Goal: Register for event/course

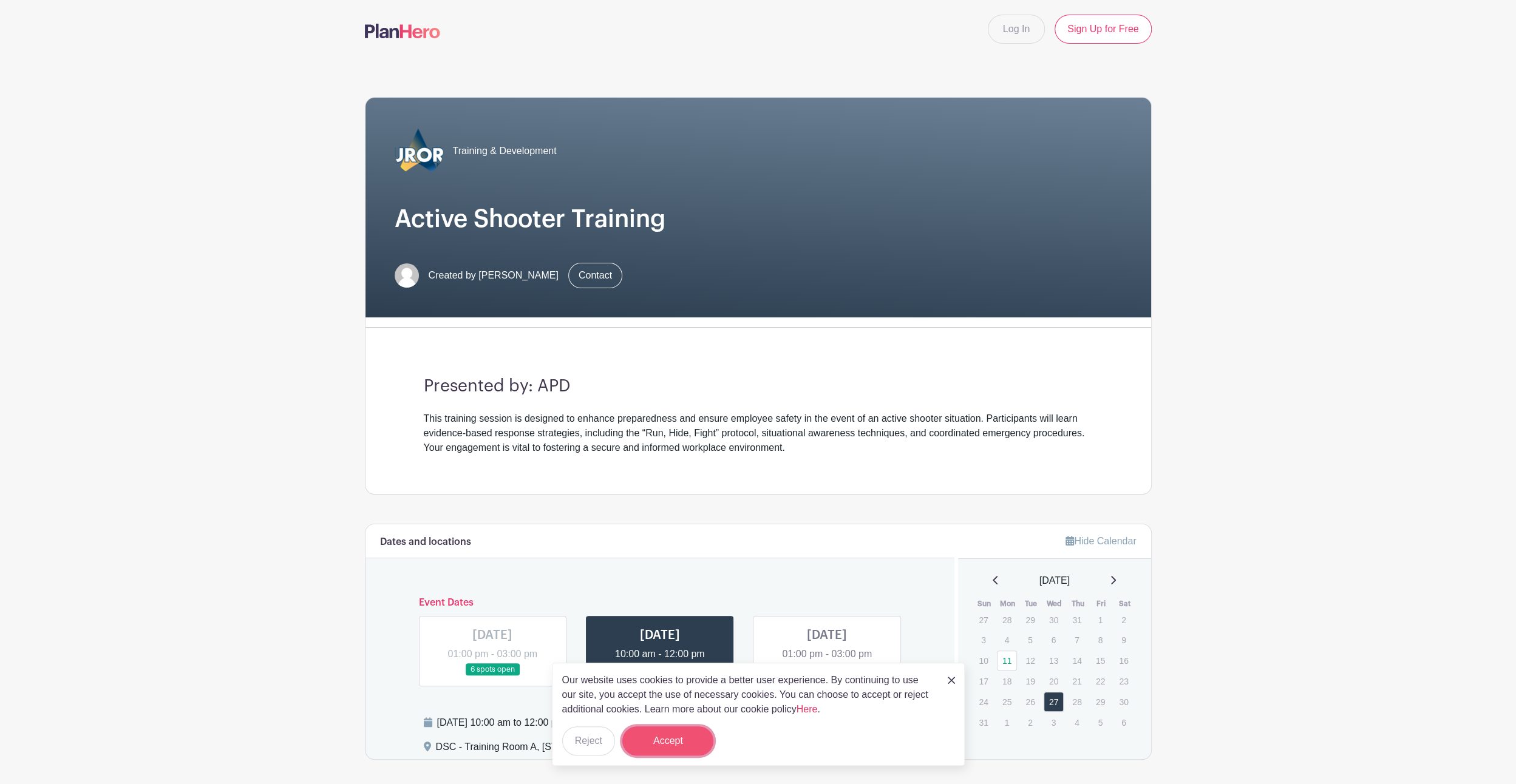
click at [673, 742] on button "Accept" at bounding box center [668, 741] width 91 height 30
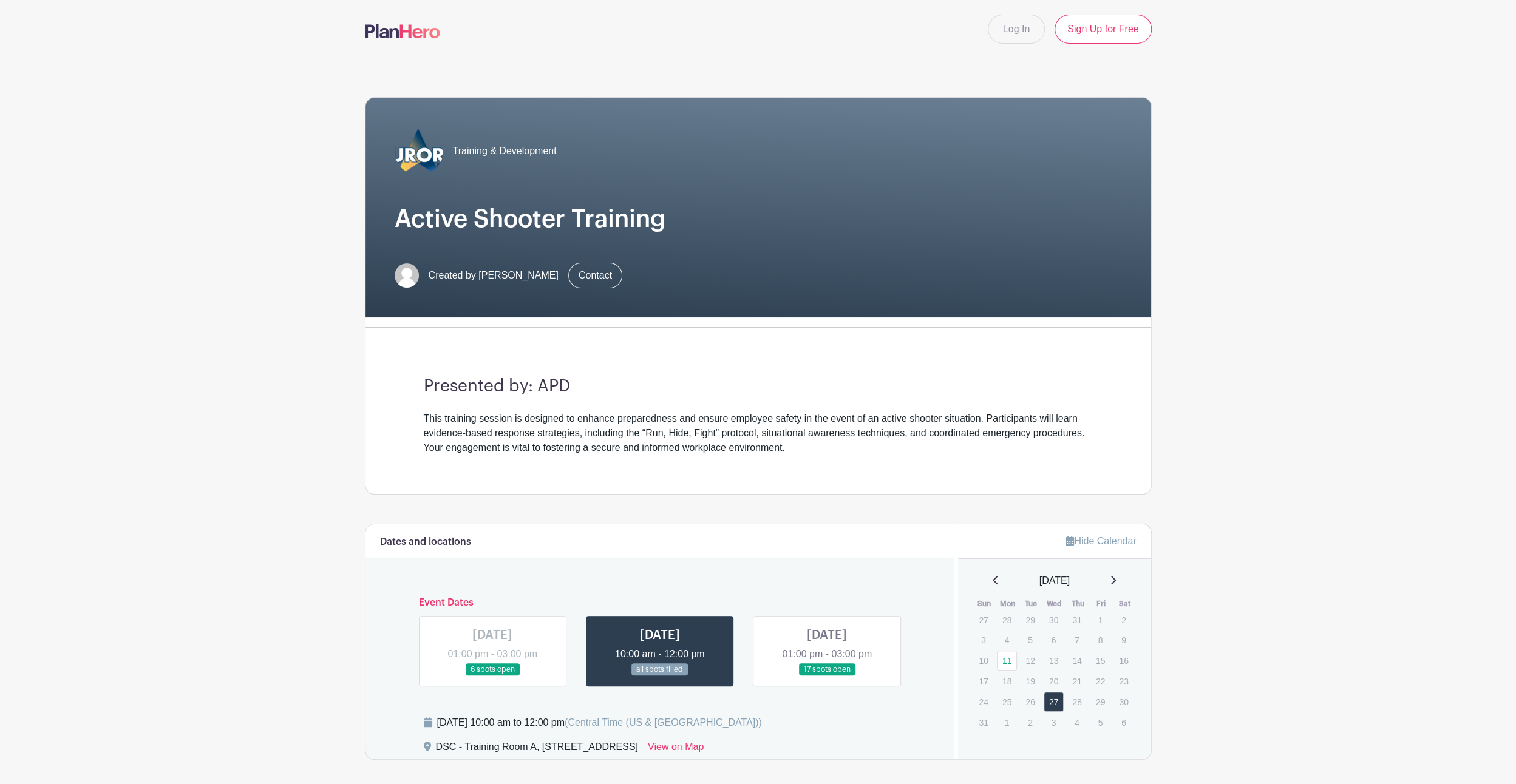
click at [660, 676] on link at bounding box center [660, 676] width 0 height 0
click at [827, 676] on link at bounding box center [827, 676] width 0 height 0
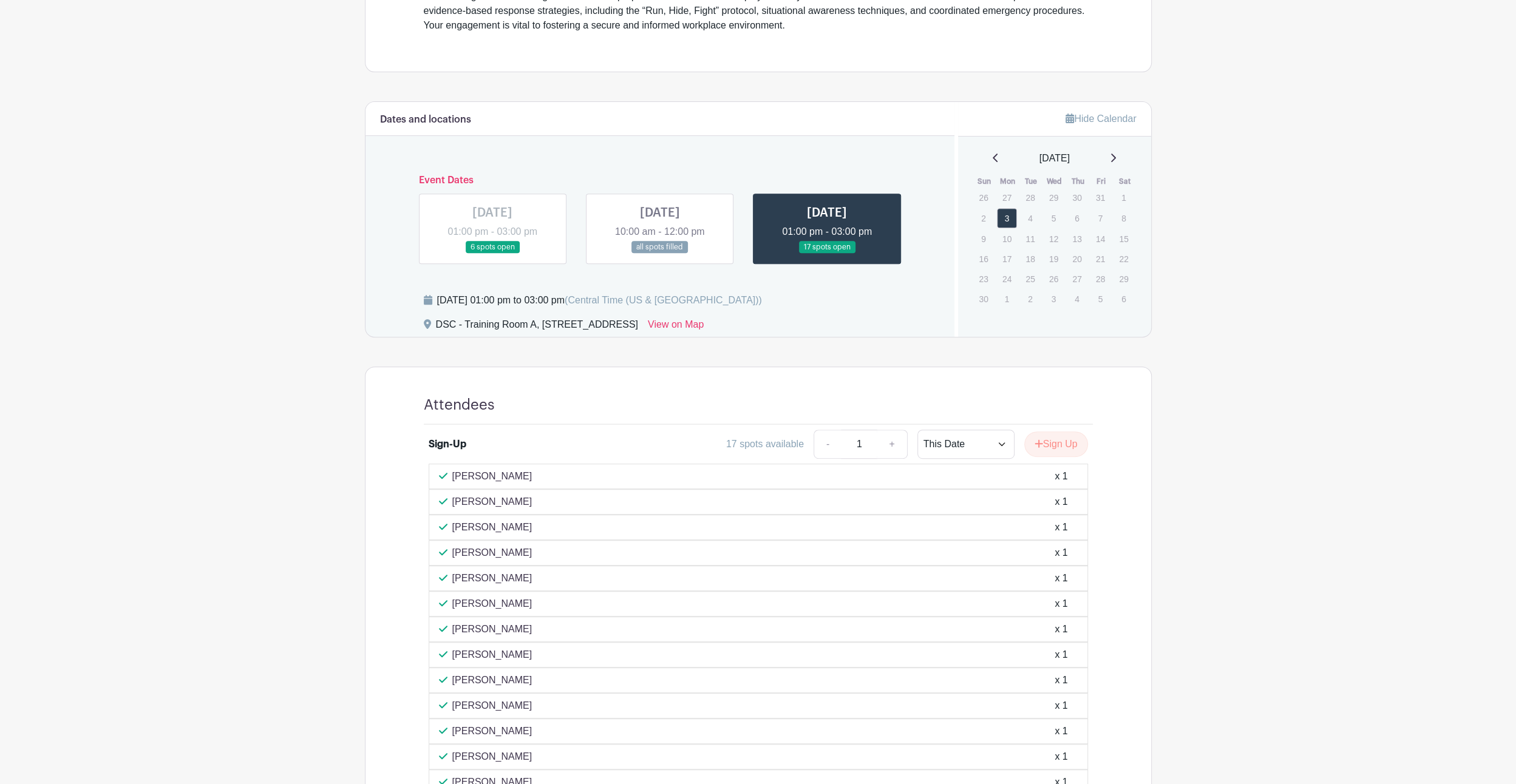
scroll to position [304, 0]
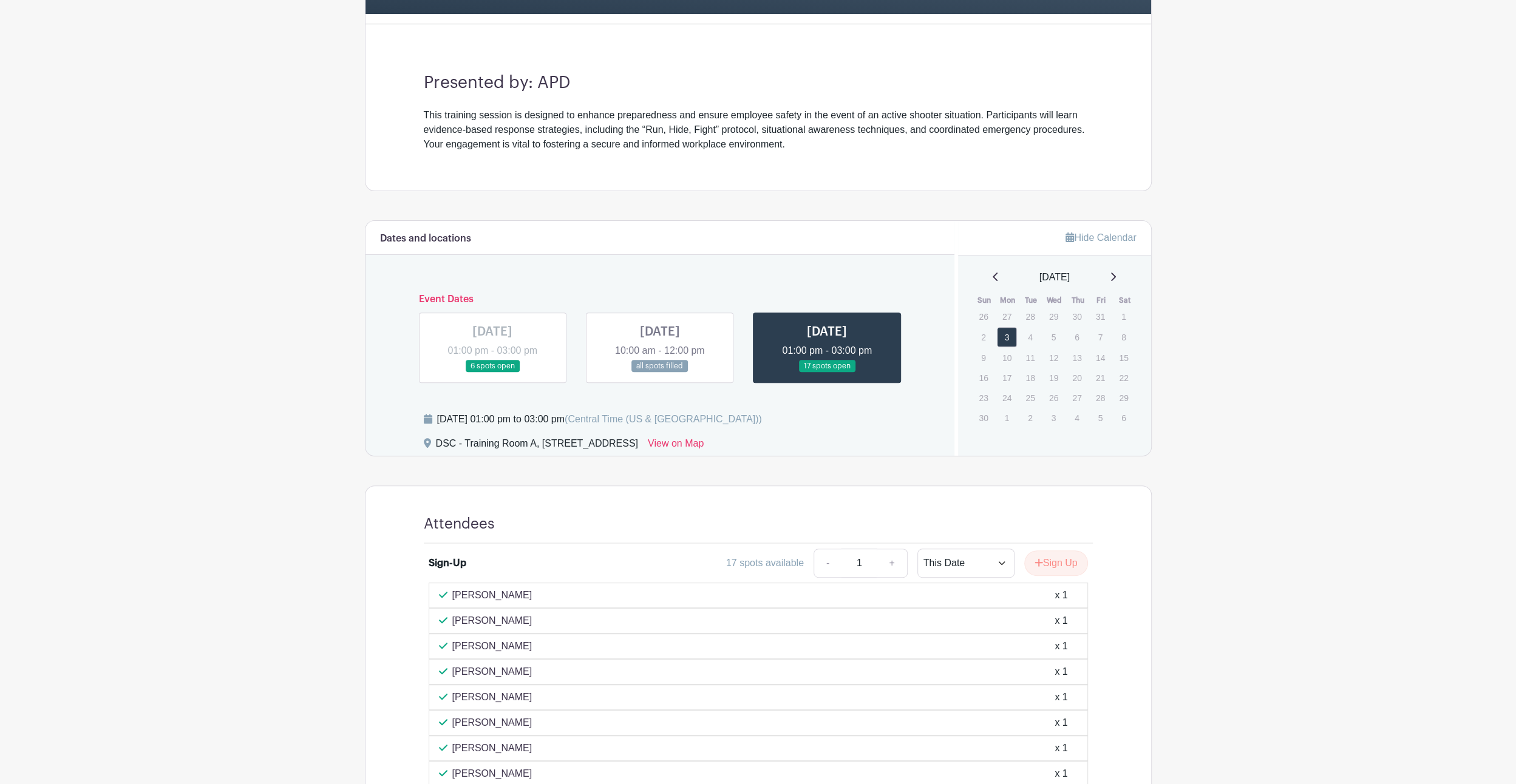
click at [660, 372] on link at bounding box center [660, 372] width 0 height 0
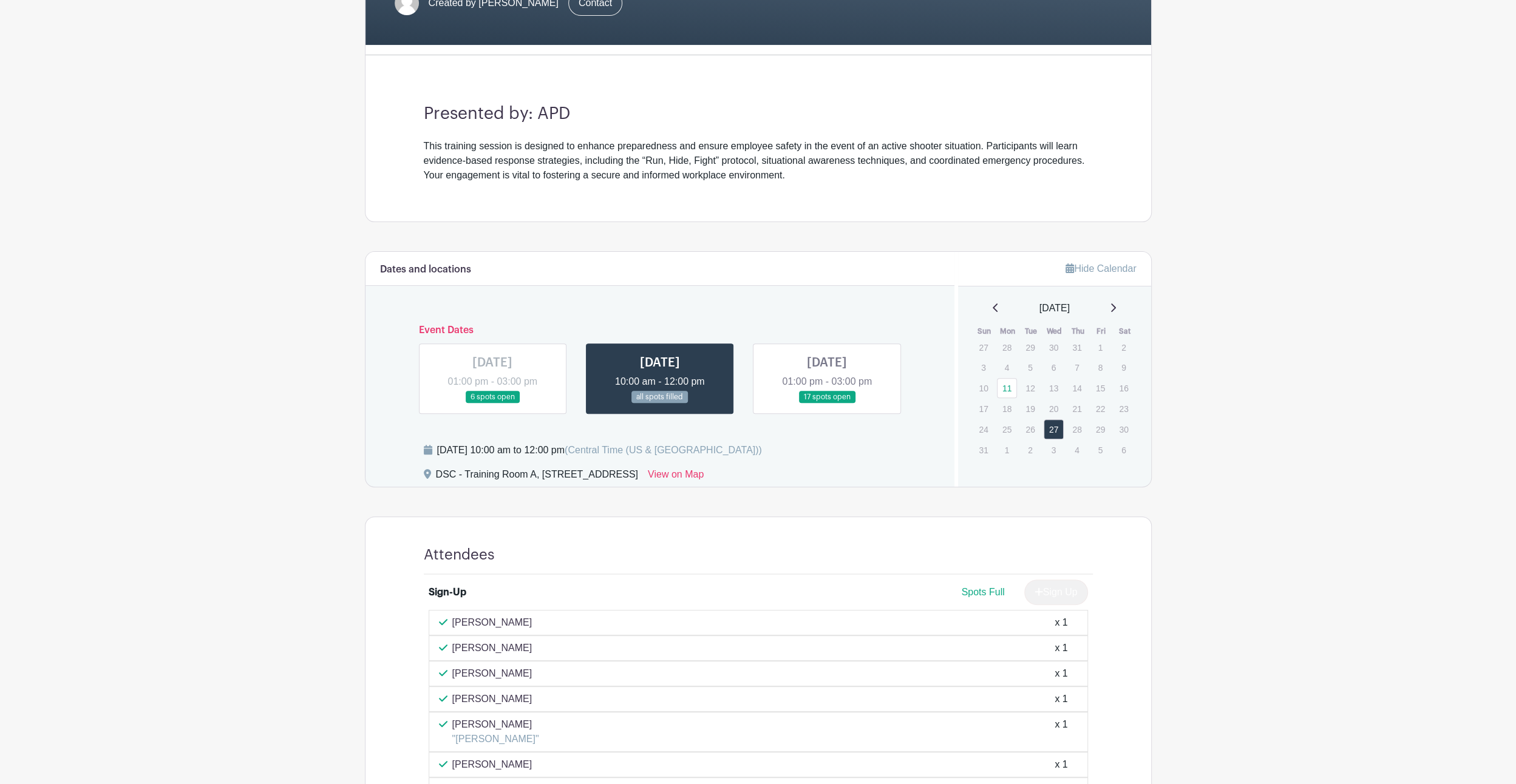
scroll to position [238, 0]
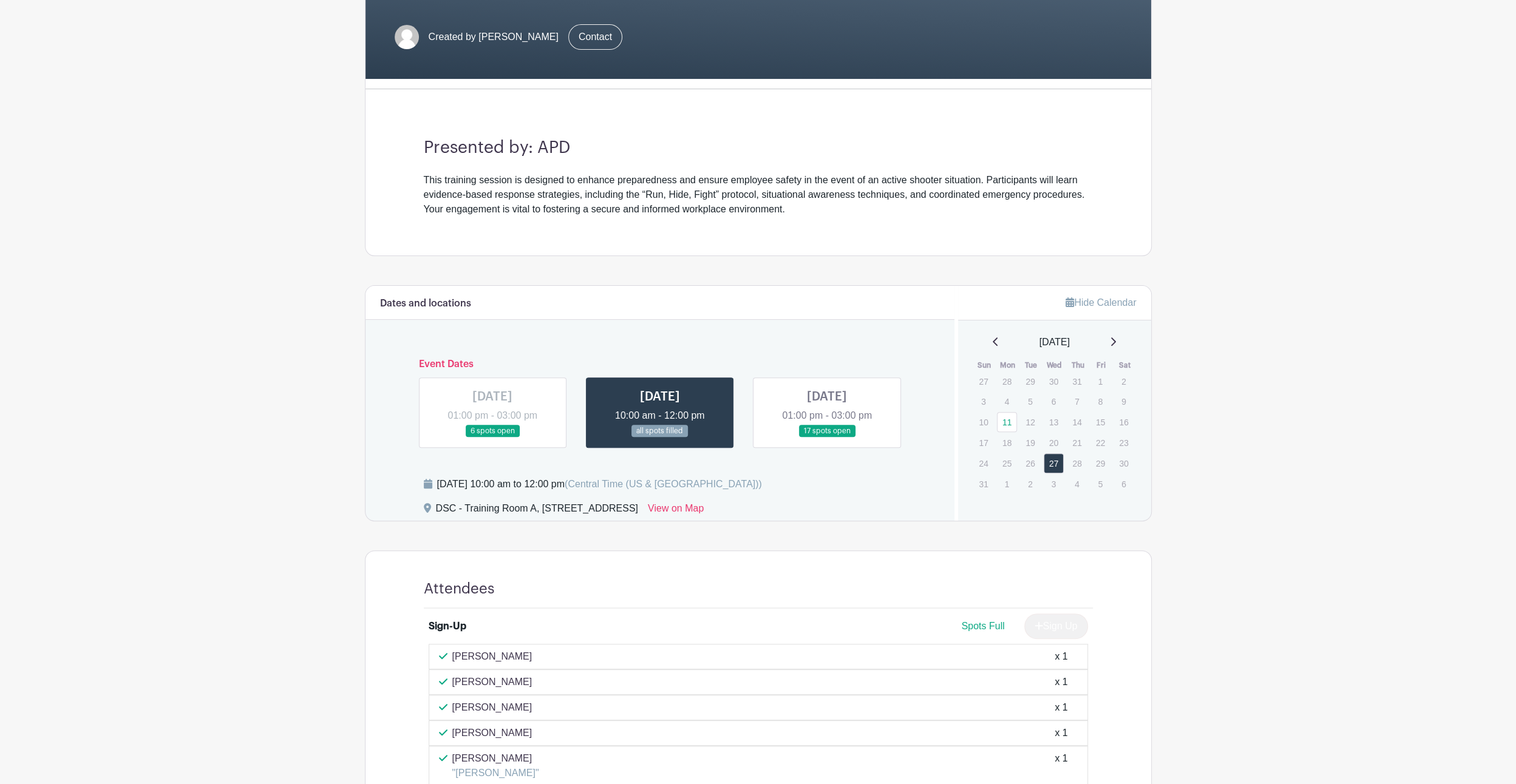
click at [827, 437] on link at bounding box center [827, 437] width 0 height 0
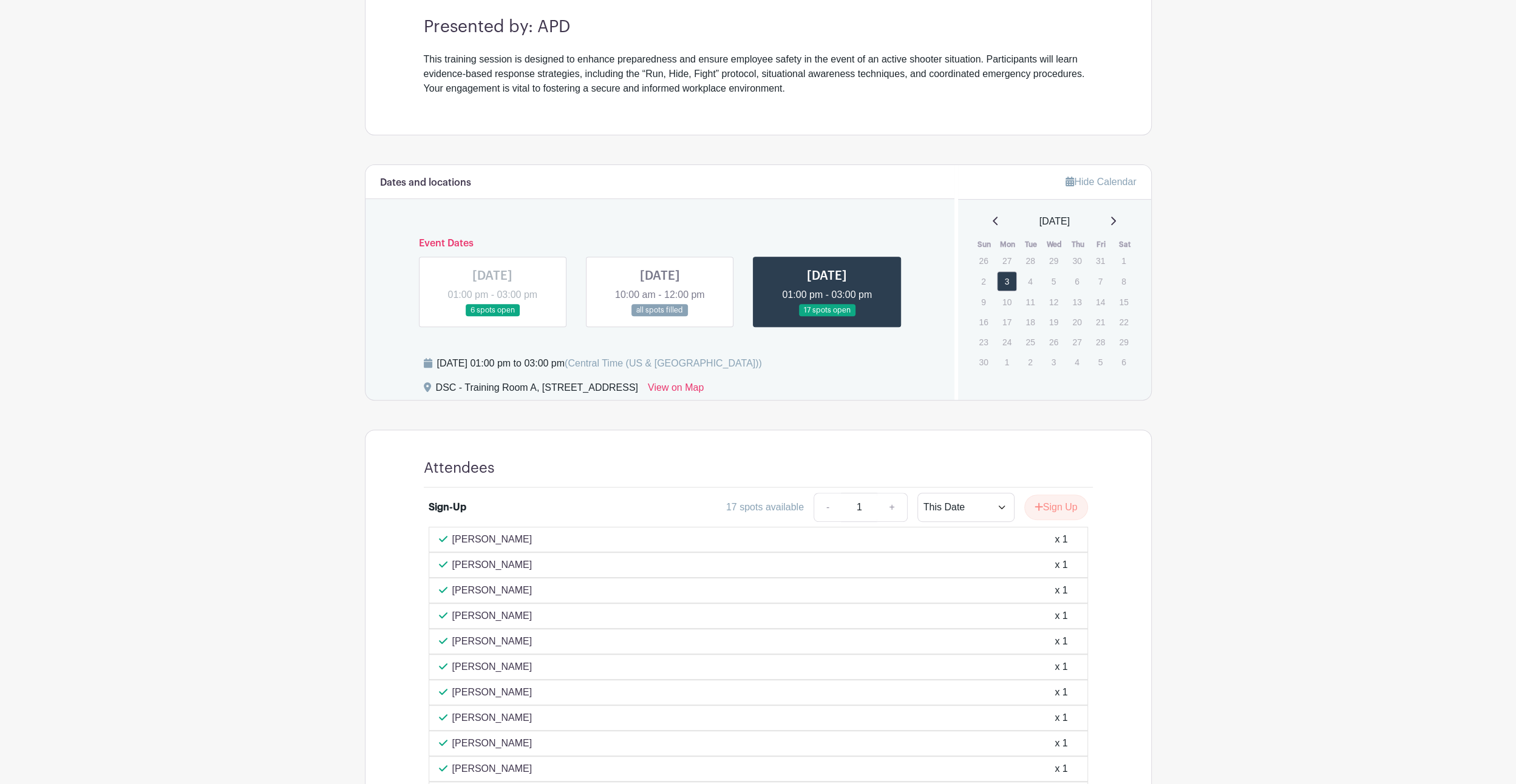
scroll to position [360, 0]
click at [999, 510] on select "This Date Select Dates" at bounding box center [966, 507] width 97 height 30
click at [1045, 502] on button "Sign Up" at bounding box center [1056, 507] width 64 height 26
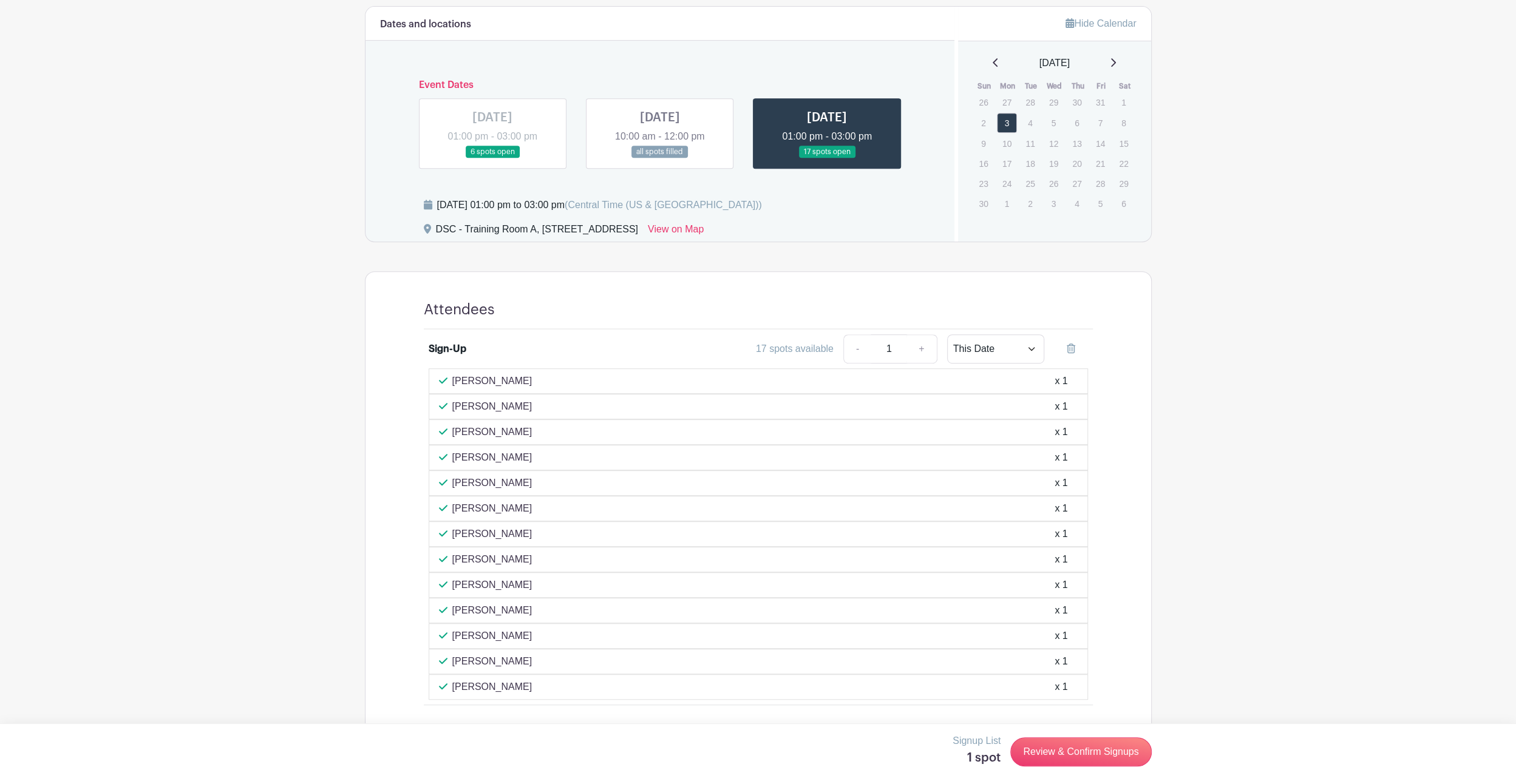
scroll to position [536, 0]
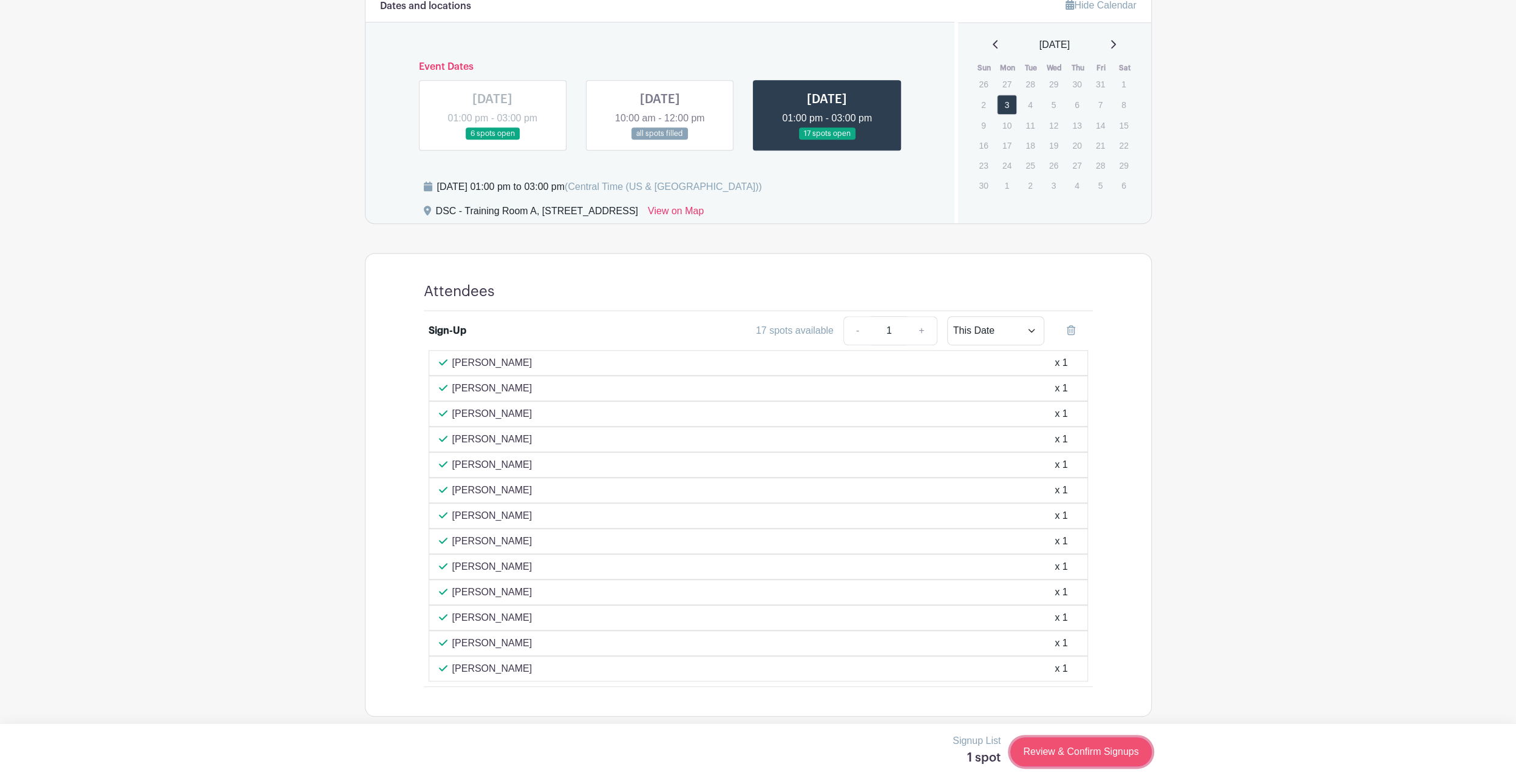
click at [1063, 751] on link "Review & Confirm Signups" at bounding box center [1081, 752] width 141 height 30
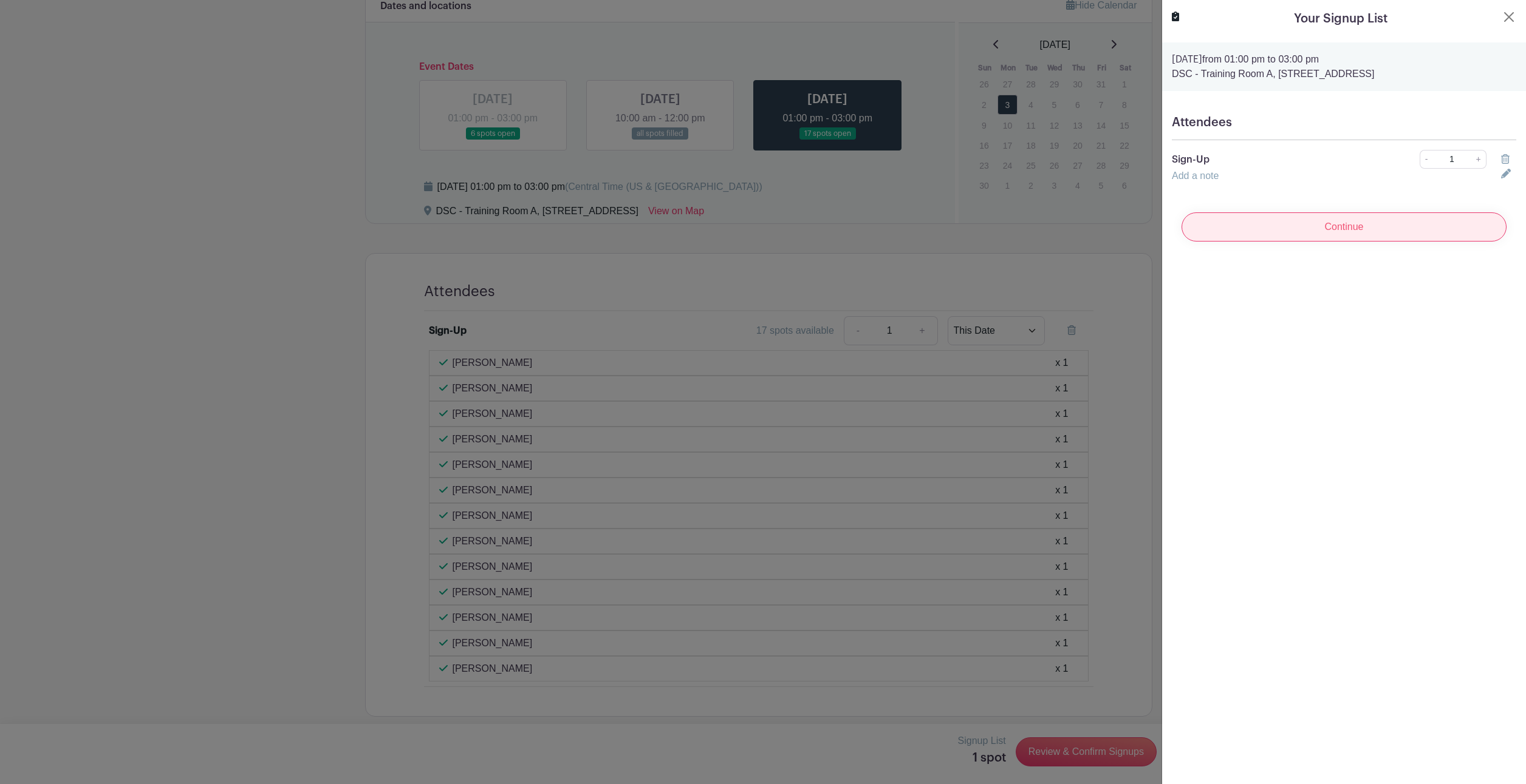
click at [1395, 233] on input "Continue" at bounding box center [1343, 227] width 325 height 30
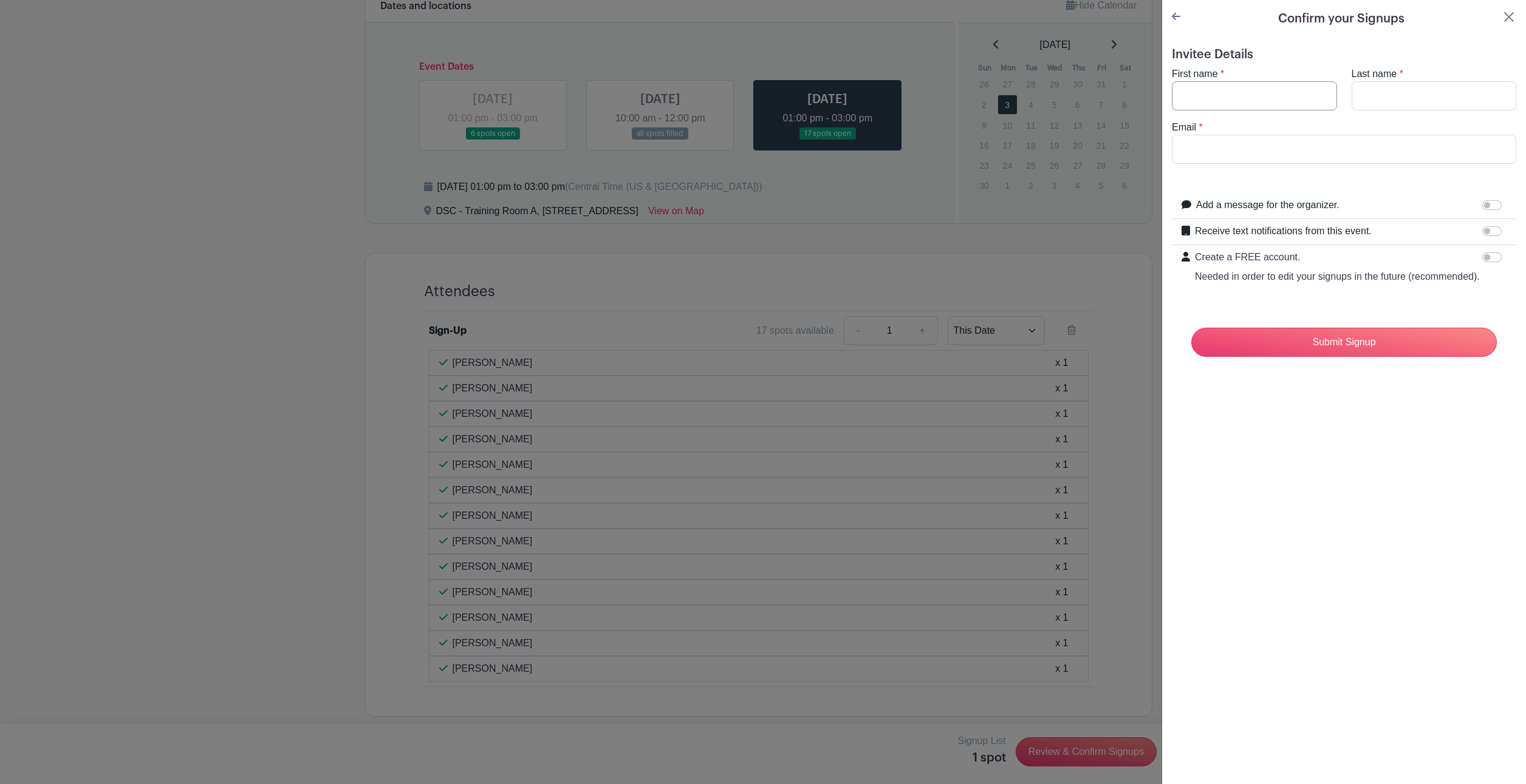
click at [1239, 89] on input "First name" at bounding box center [1253, 95] width 165 height 30
type input "[PERSON_NAME]"
click at [1383, 93] on input "Last name" at bounding box center [1434, 95] width 165 height 30
type input "[PERSON_NAME]"
click at [1282, 151] on input "Email" at bounding box center [1343, 149] width 344 height 30
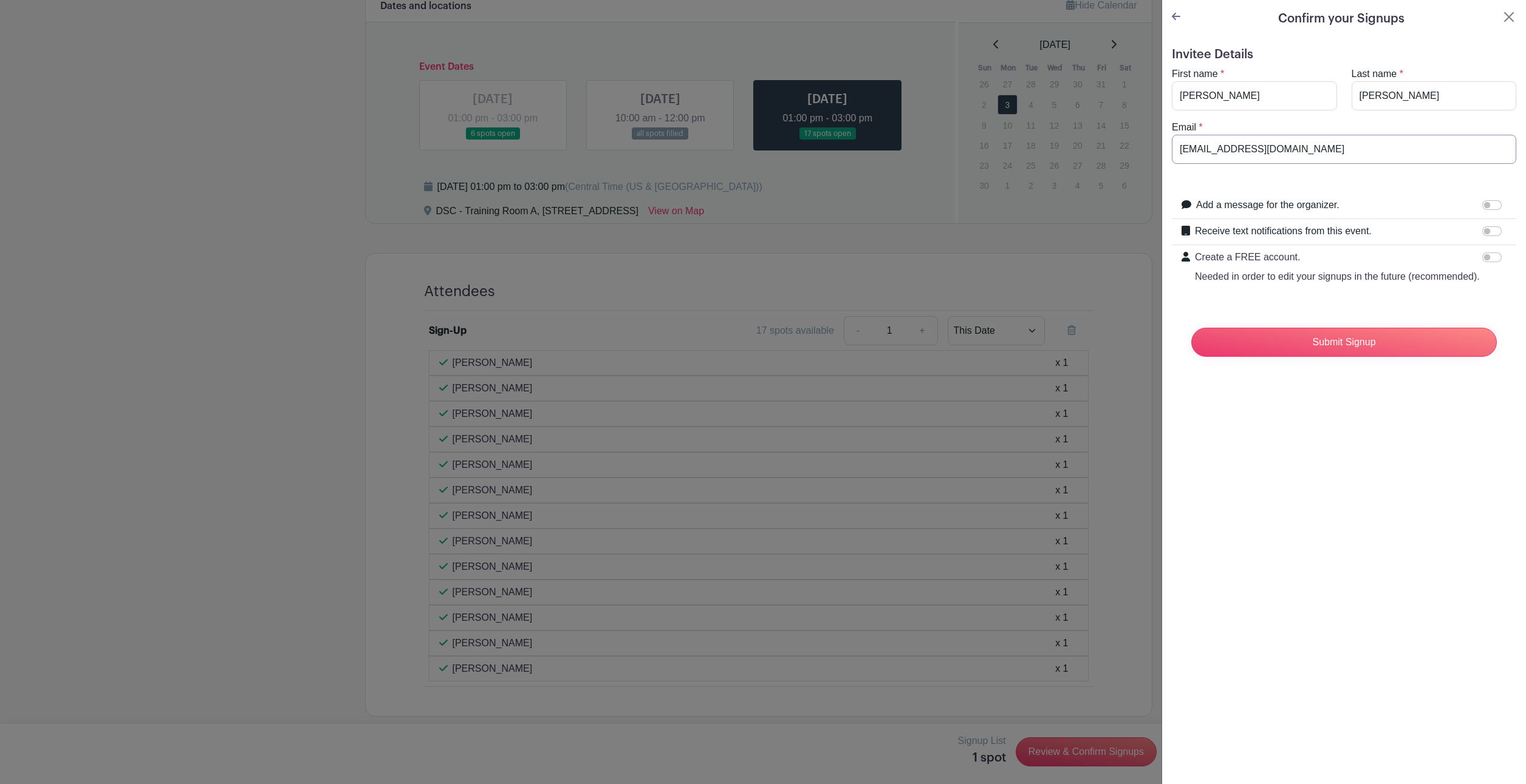
type input "[EMAIL_ADDRESS][DOMAIN_NAME]"
click at [1482, 203] on input "Add a message for the organizer." at bounding box center [1492, 205] width 19 height 10
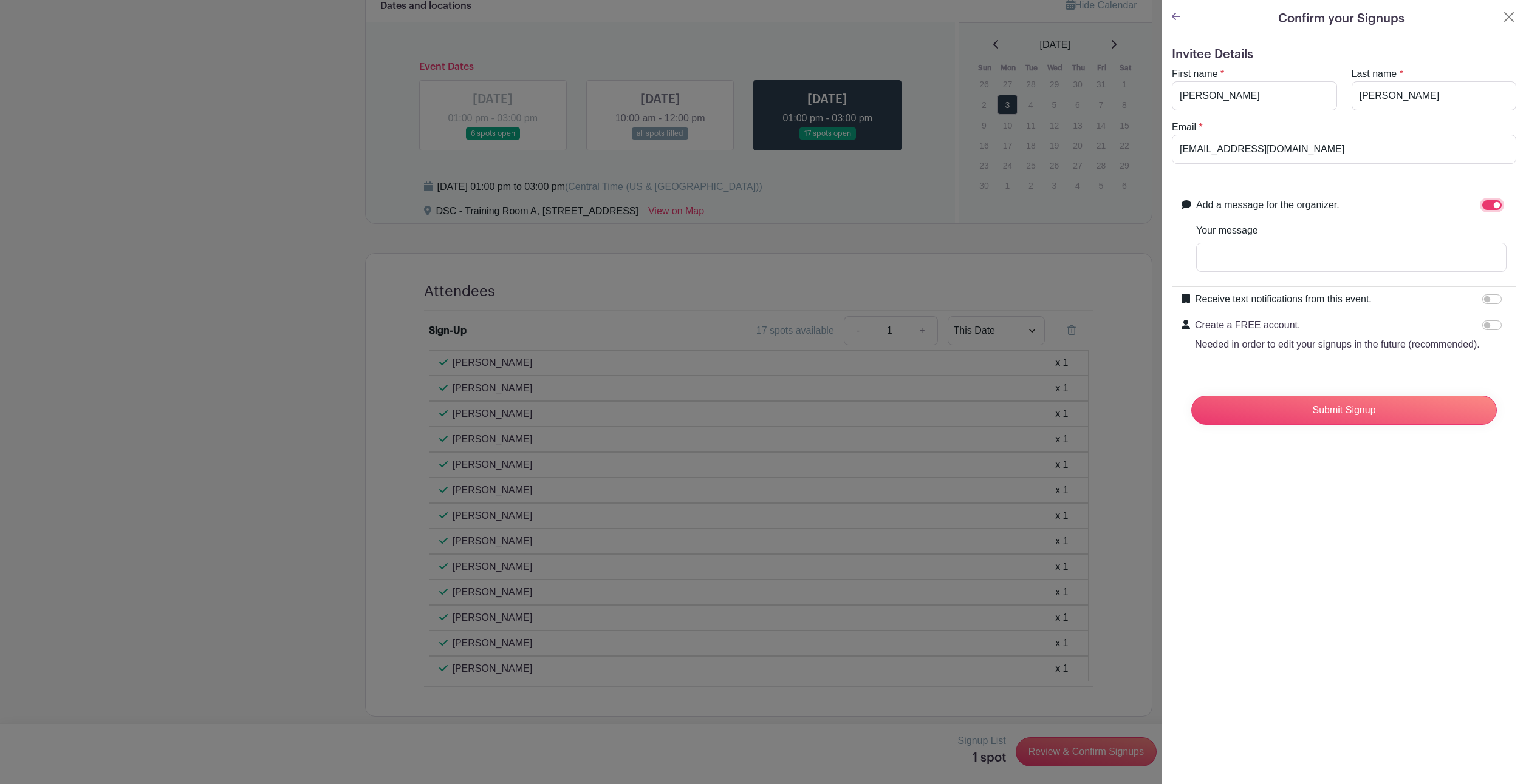
click at [1485, 202] on input "Add a message for the organizer." at bounding box center [1492, 205] width 19 height 10
checkbox input "false"
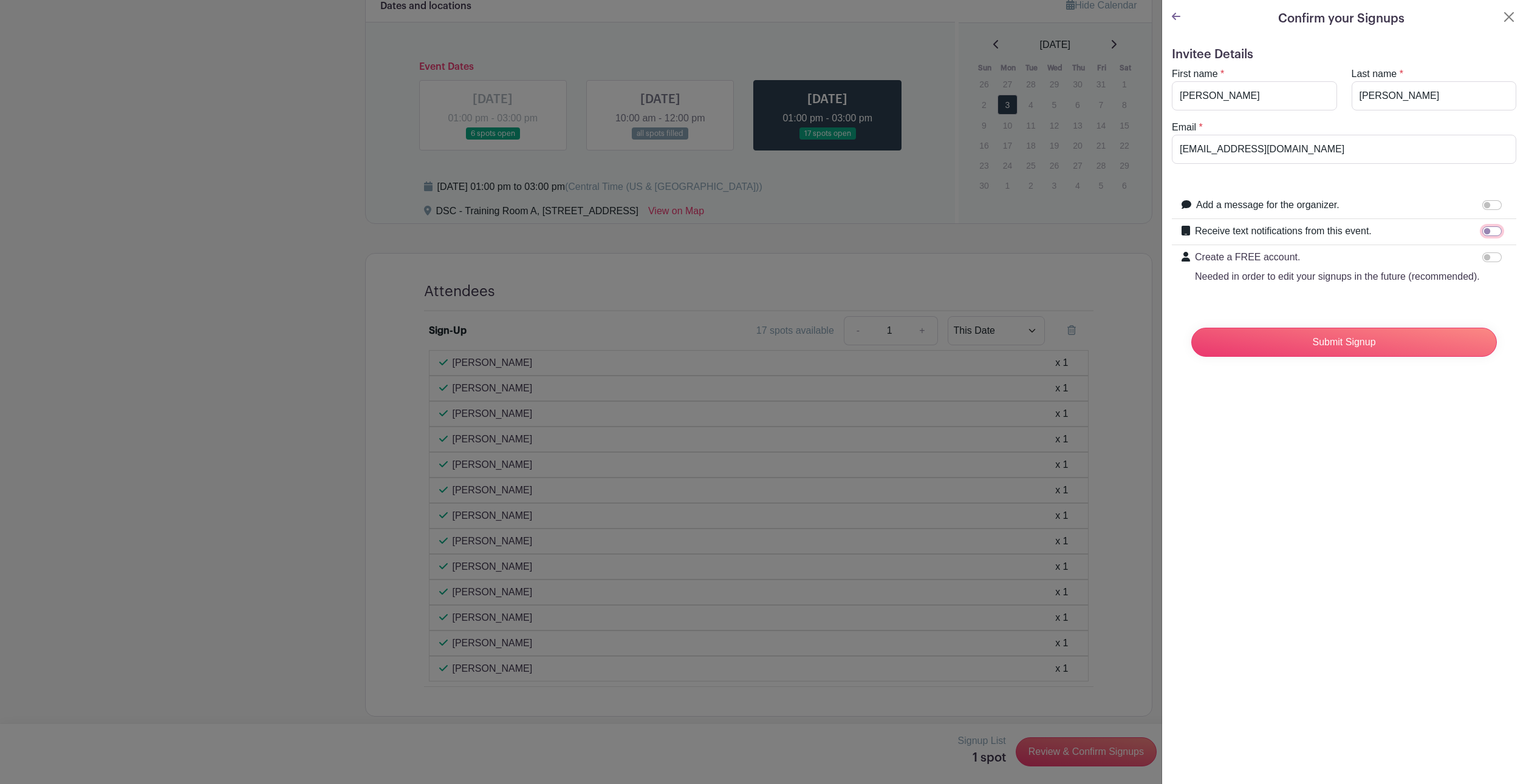
click at [1482, 230] on input "Receive text notifications from this event." at bounding box center [1492, 231] width 19 height 10
checkbox input "true"
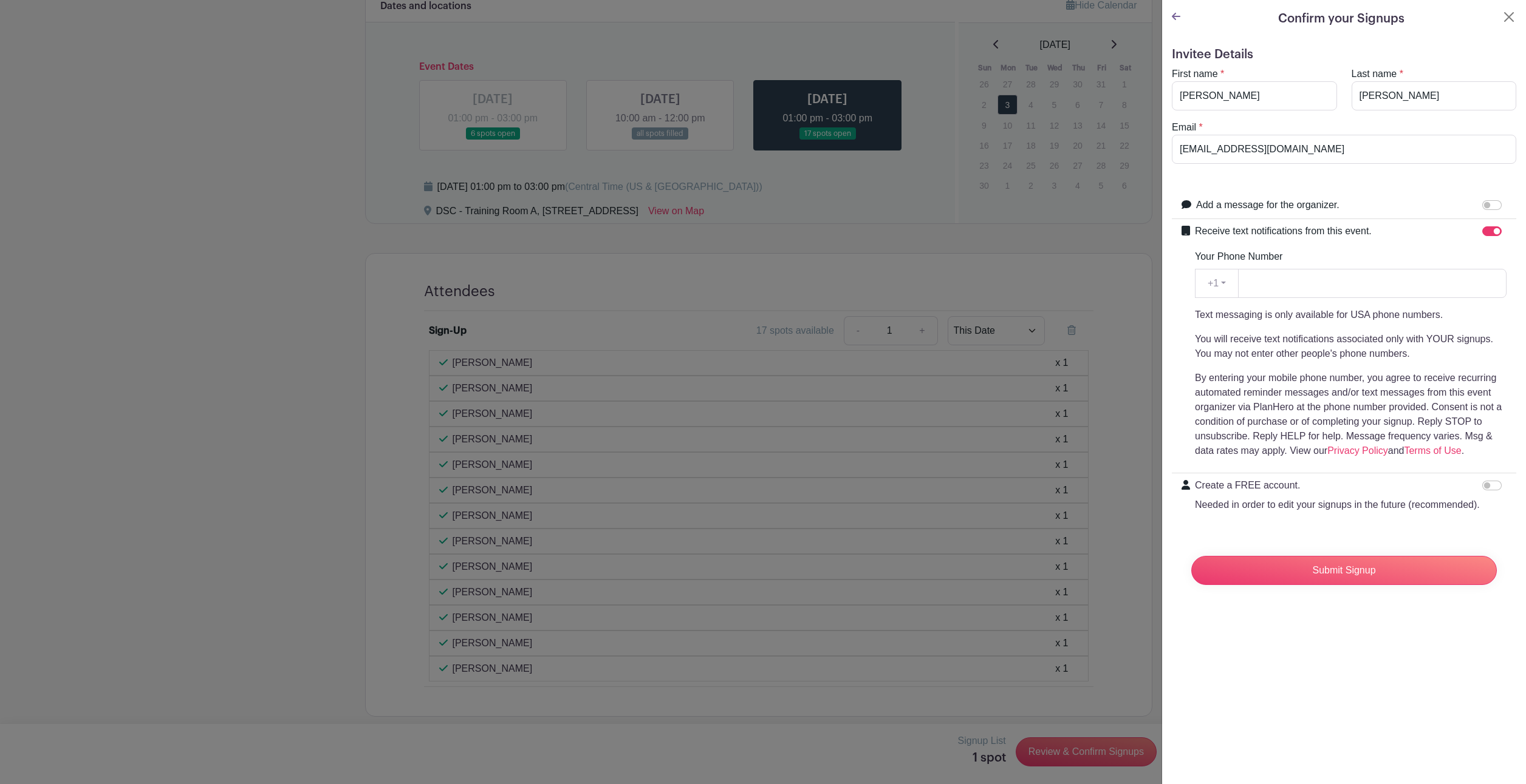
click at [1381, 243] on div "Receive text notifications from this event. Your Phone Number +1 +1 Text messag…" at bounding box center [1350, 346] width 312 height 244
click at [1285, 574] on input "Submit Signup" at bounding box center [1343, 571] width 305 height 30
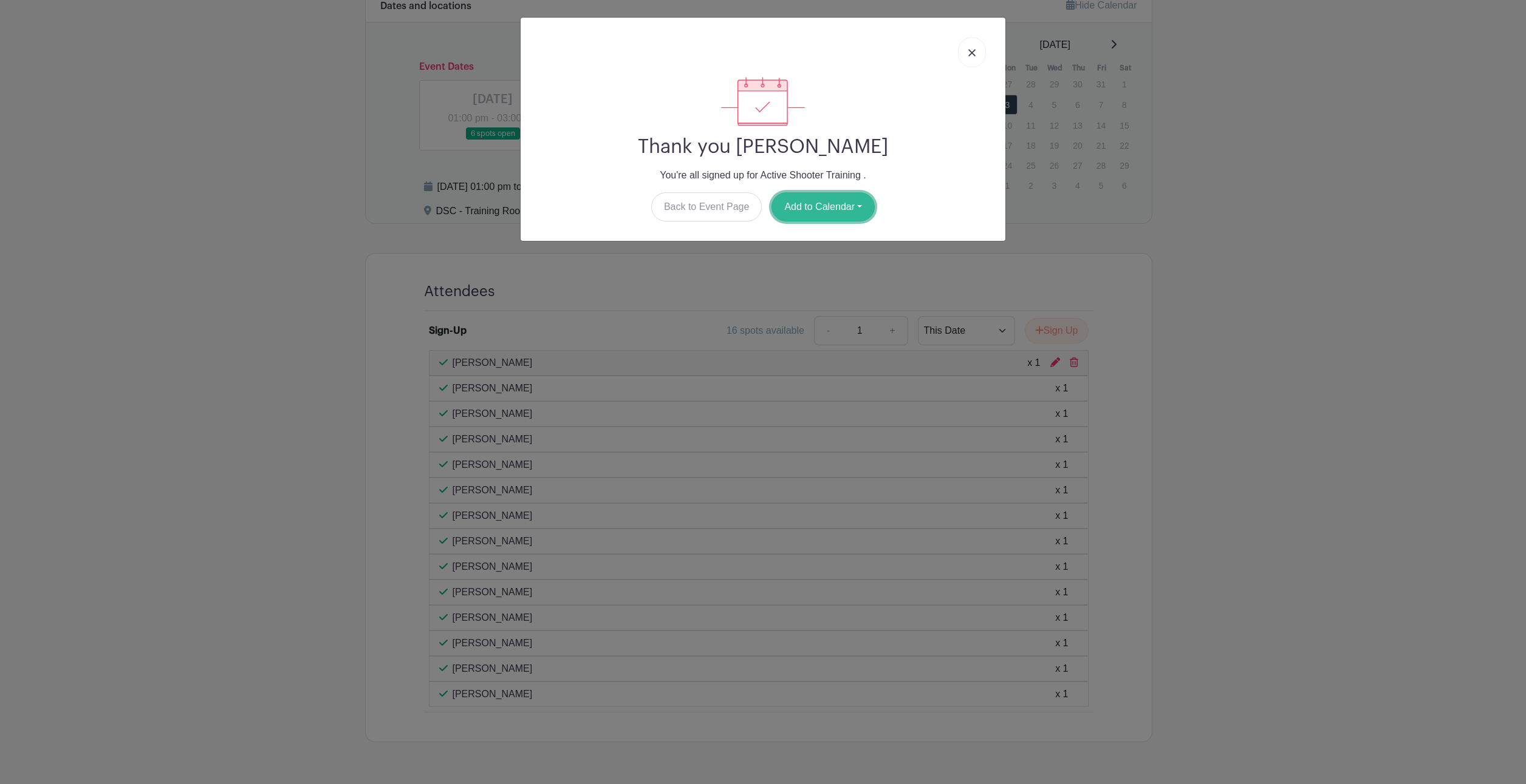
click at [834, 201] on button "Add to Calendar" at bounding box center [823, 207] width 103 height 30
click at [839, 249] on link "Outlook" at bounding box center [820, 257] width 96 height 19
click at [966, 46] on link at bounding box center [971, 52] width 28 height 30
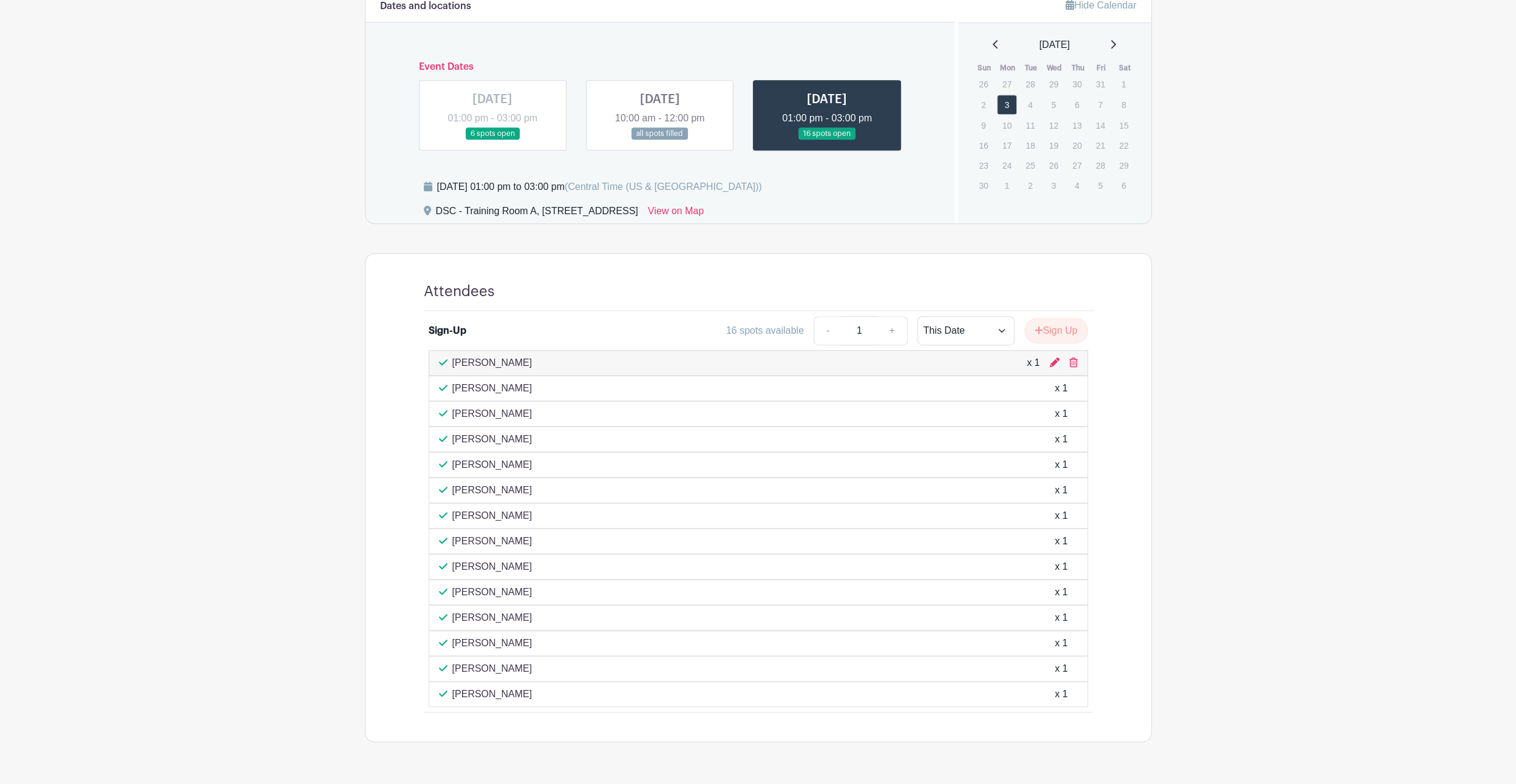
click at [1364, 192] on main "Log In Sign Up for Free Training & Development Active Shooter Training Created …" at bounding box center [758, 140] width 1516 height 1354
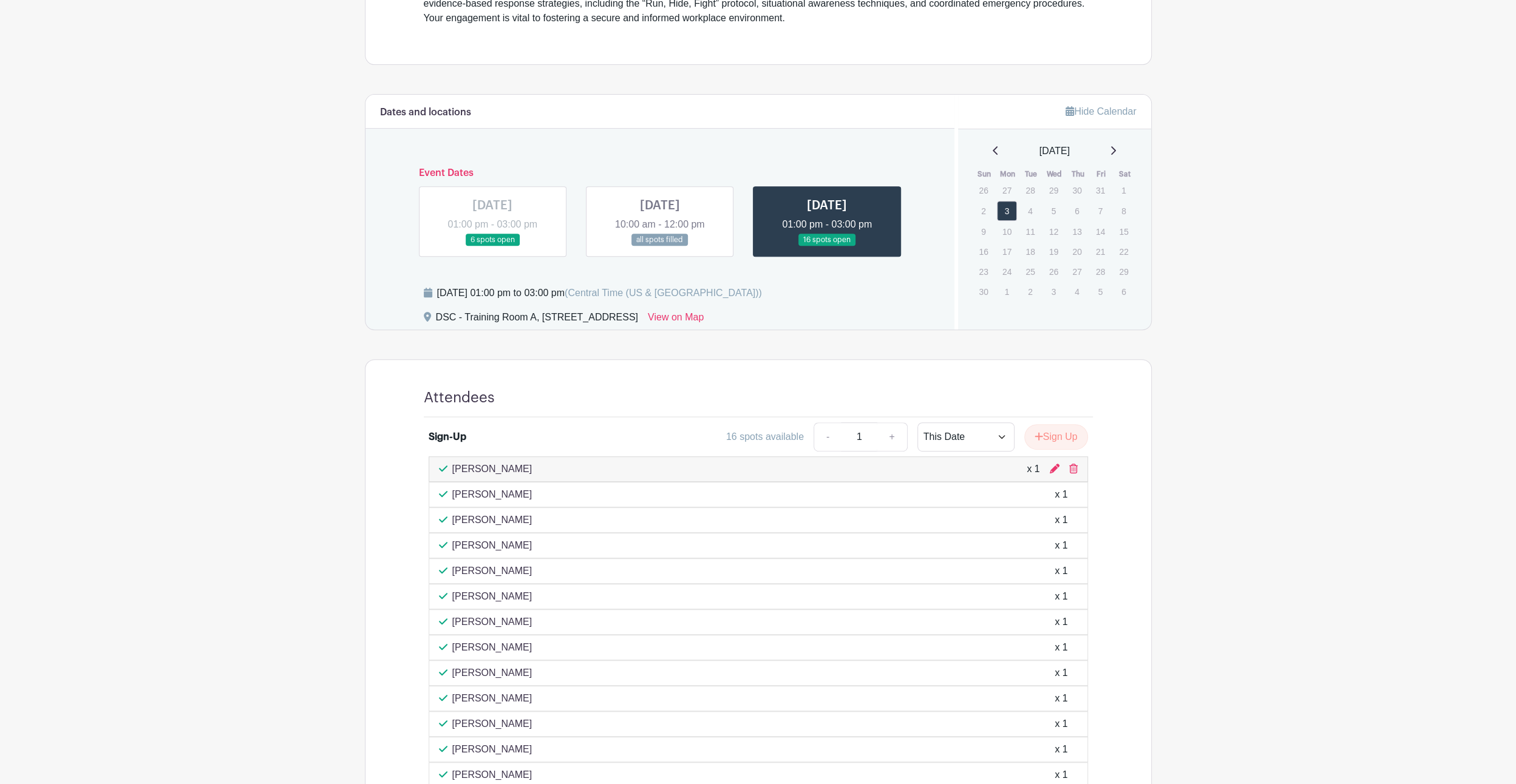
scroll to position [364, 0]
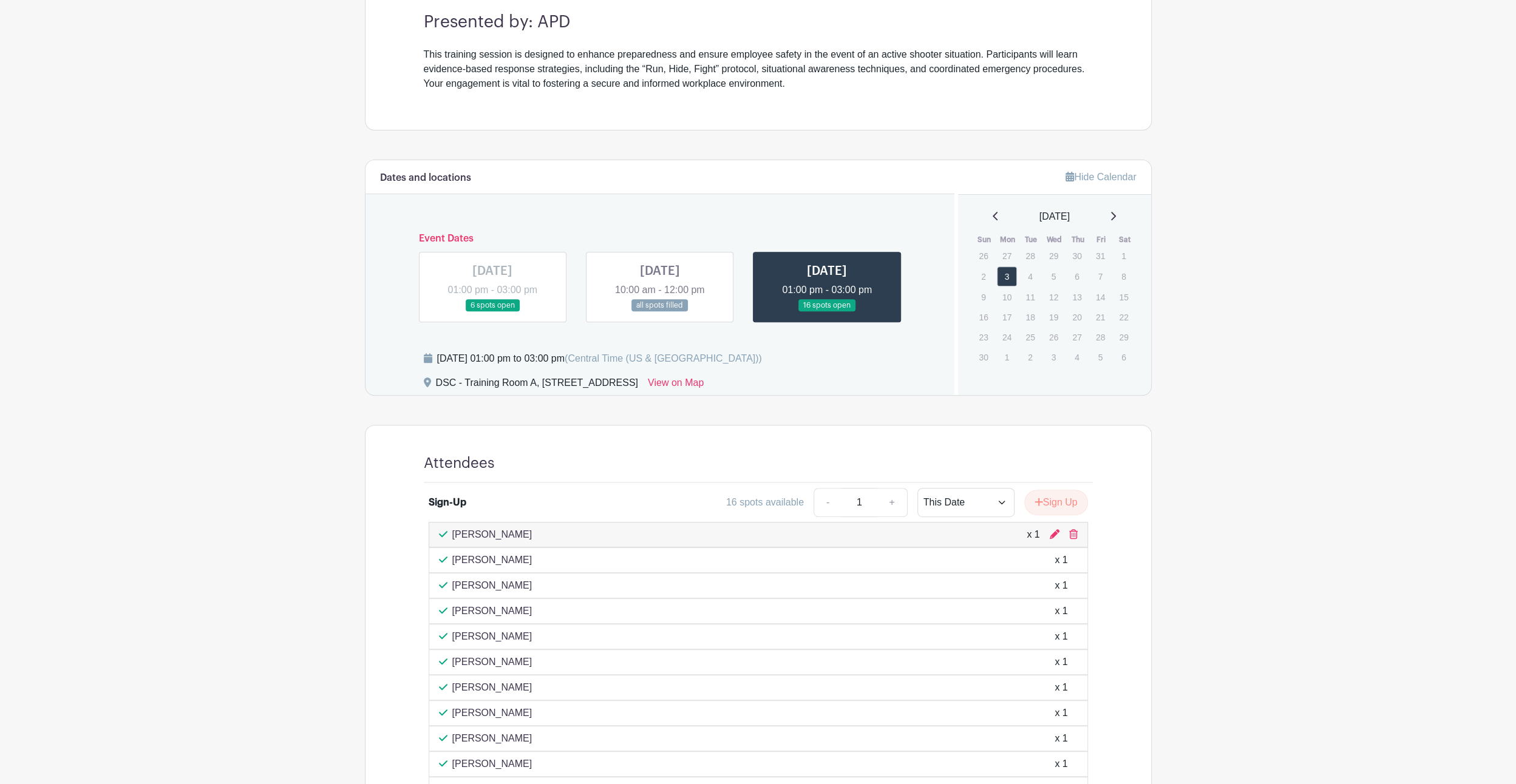
click at [660, 312] on link at bounding box center [660, 312] width 0 height 0
